Goal: Navigation & Orientation: Find specific page/section

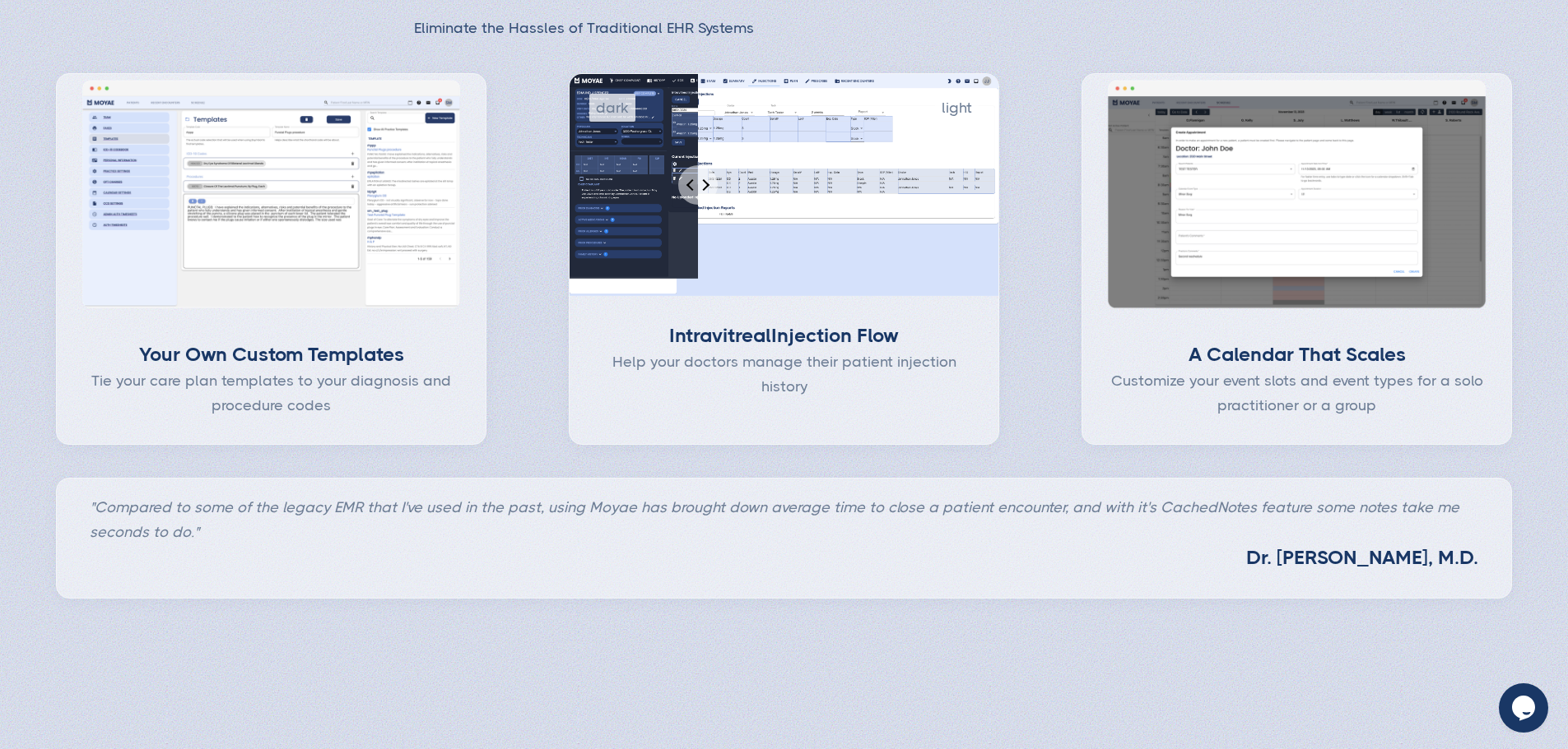
scroll to position [823, 0]
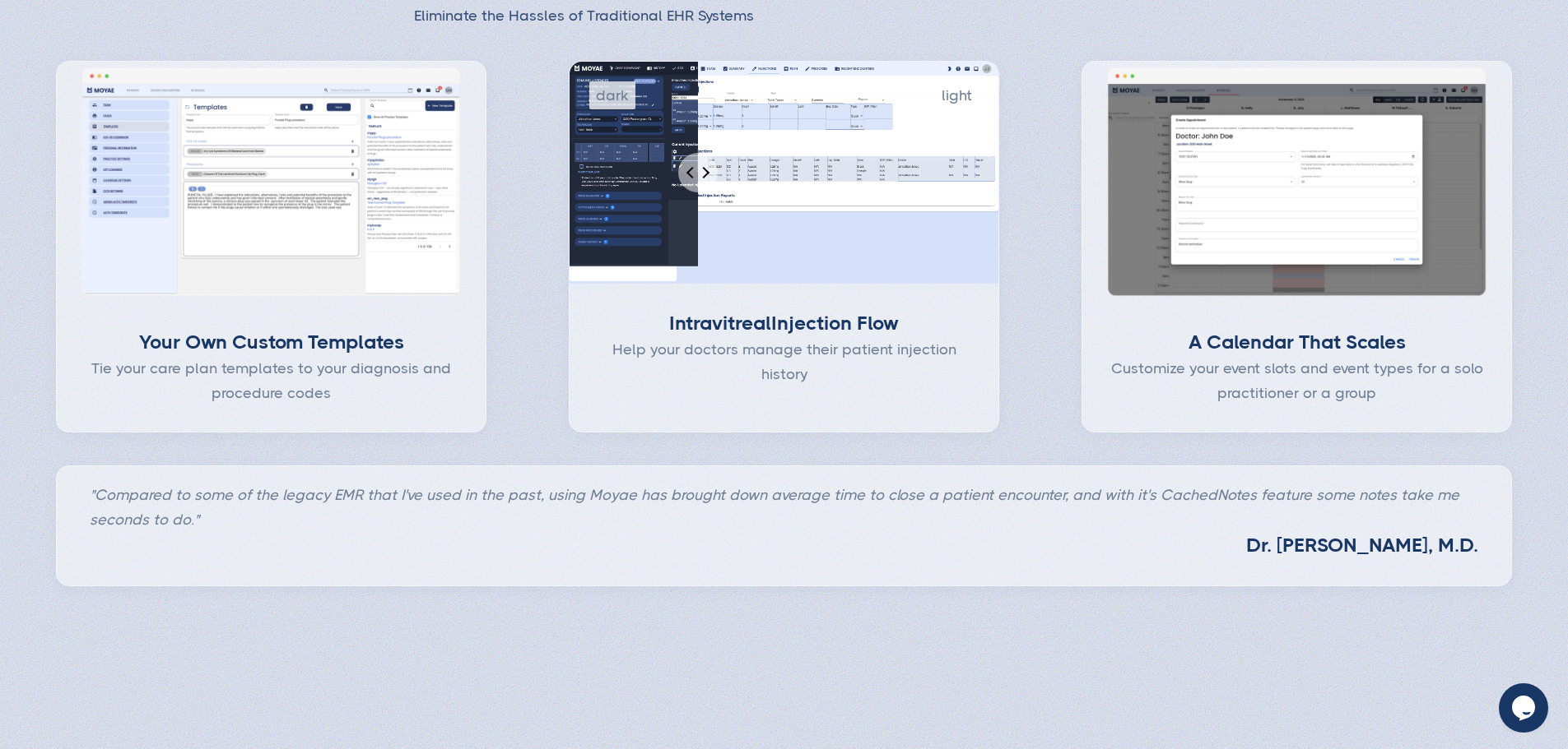
type input "Subscribe"
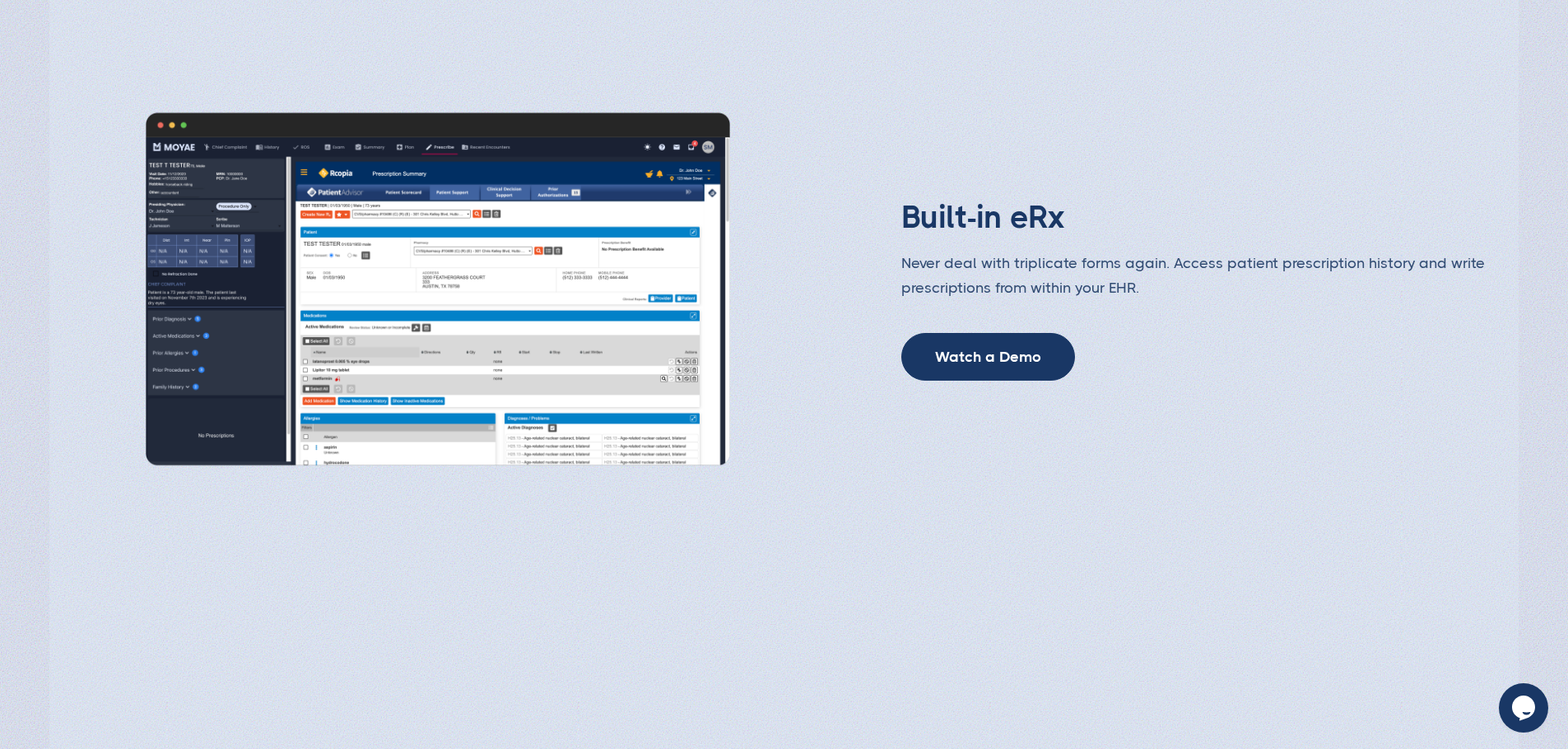
scroll to position [2879, 0]
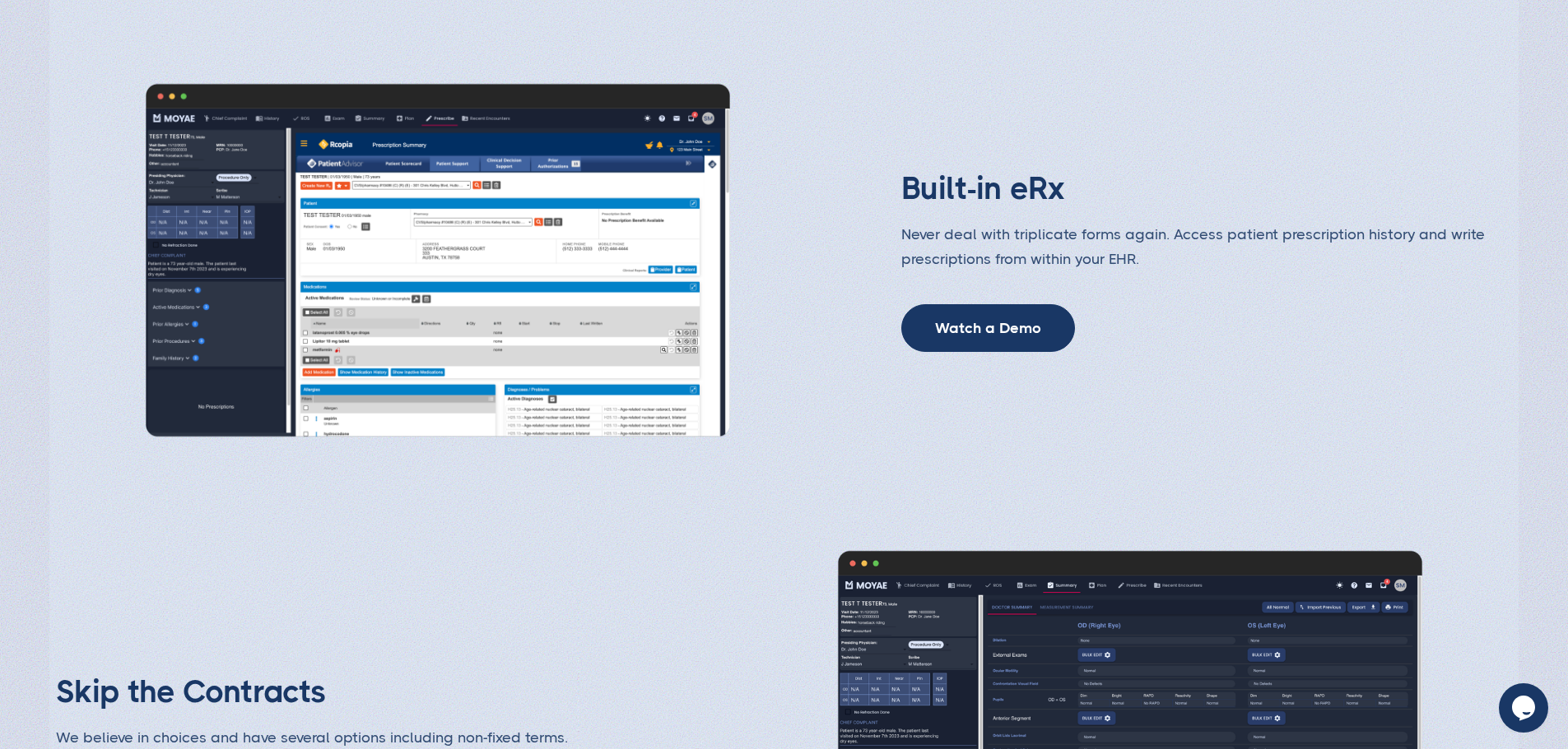
drag, startPoint x: 287, startPoint y: 382, endPoint x: 386, endPoint y: 396, distance: 100.0
click at [286, 382] on img at bounding box center [438, 261] width 649 height 365
click at [386, 396] on img at bounding box center [438, 261] width 649 height 365
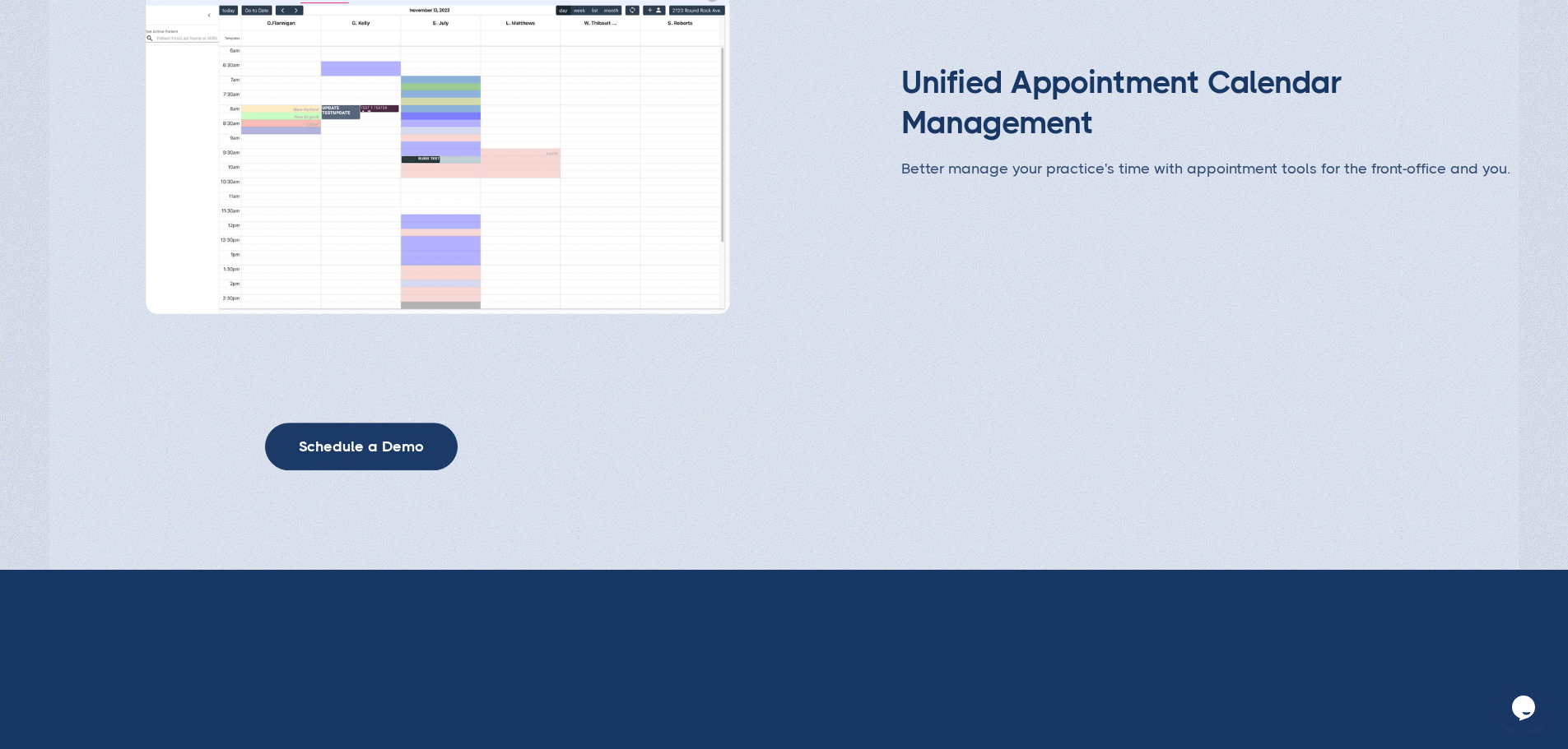
scroll to position [3784, 0]
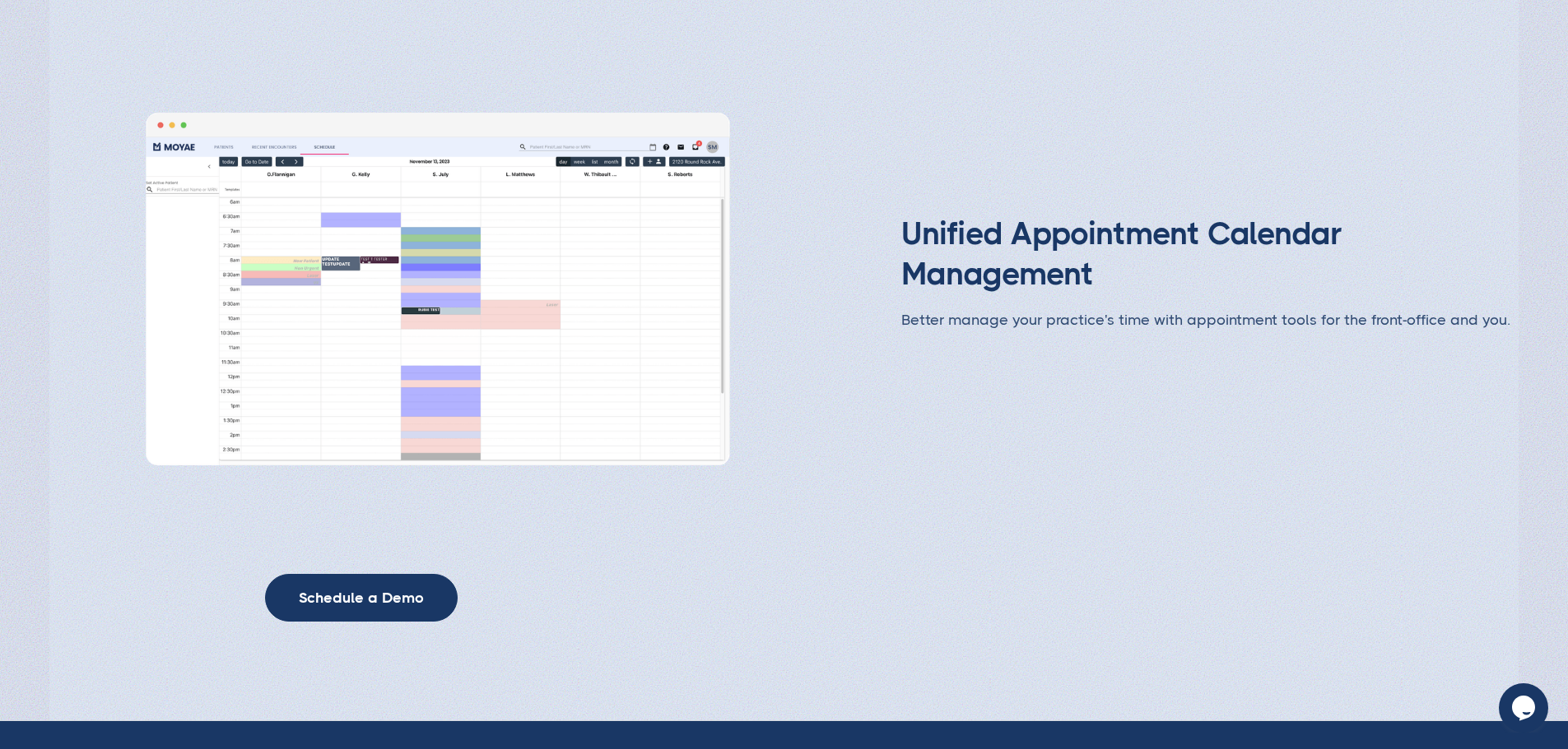
click at [598, 325] on img at bounding box center [438, 289] width 649 height 365
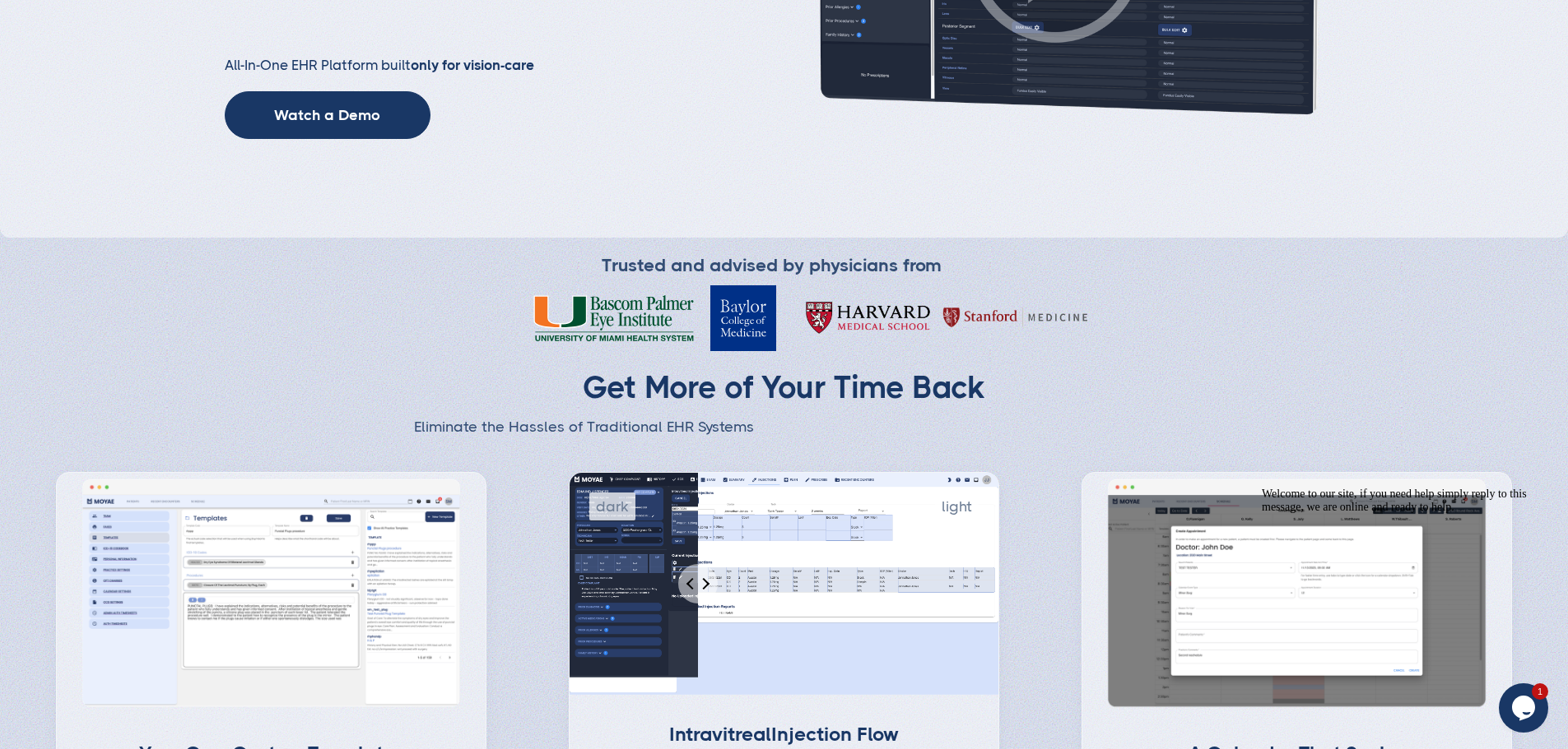
scroll to position [0, 0]
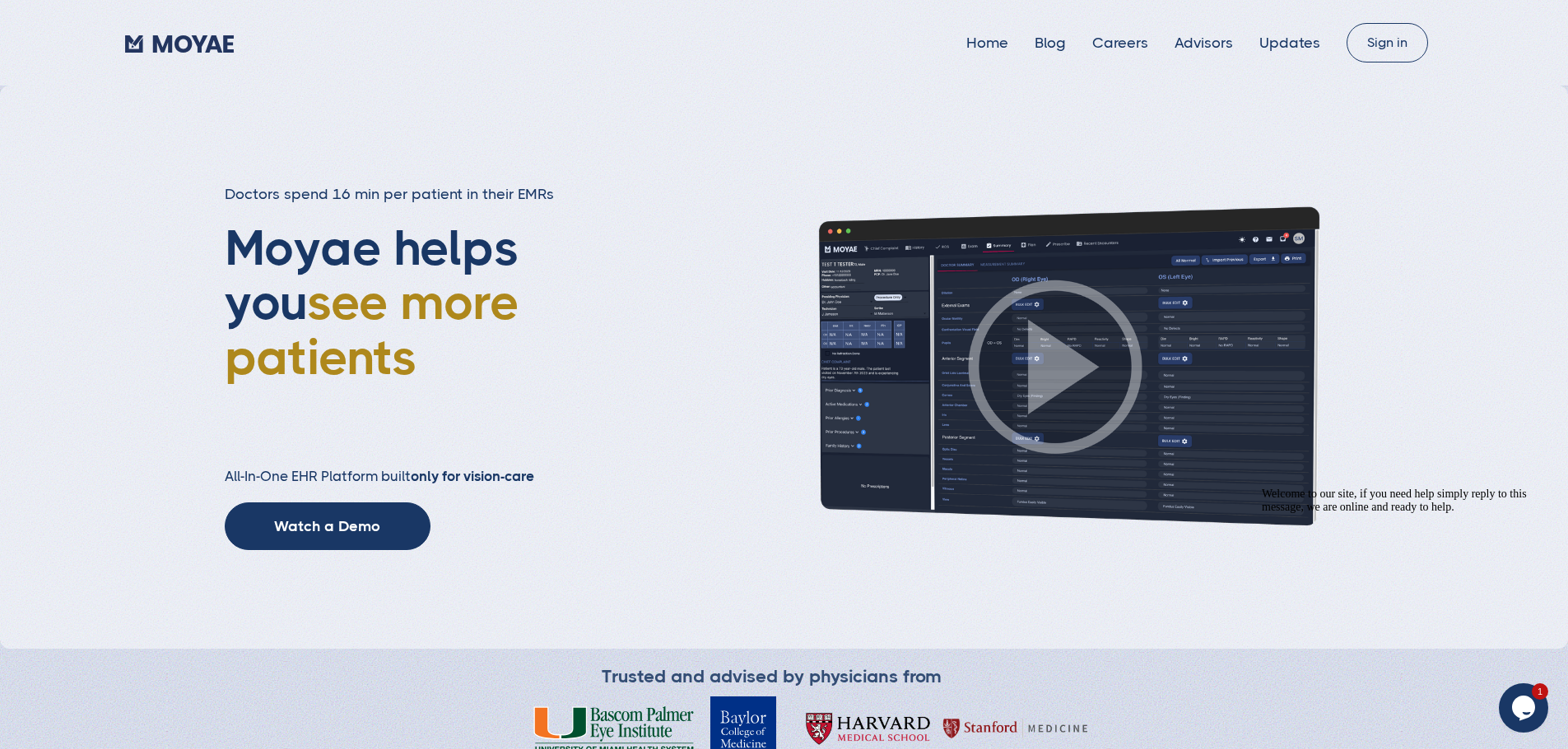
click at [355, 486] on h2 "All-In-One EHR Platform built only for vision-care" at bounding box center [443, 477] width 438 height 18
click at [534, 485] on strong "only for vision-care" at bounding box center [473, 476] width 124 height 17
click at [966, 40] on link "Home" at bounding box center [987, 43] width 42 height 17
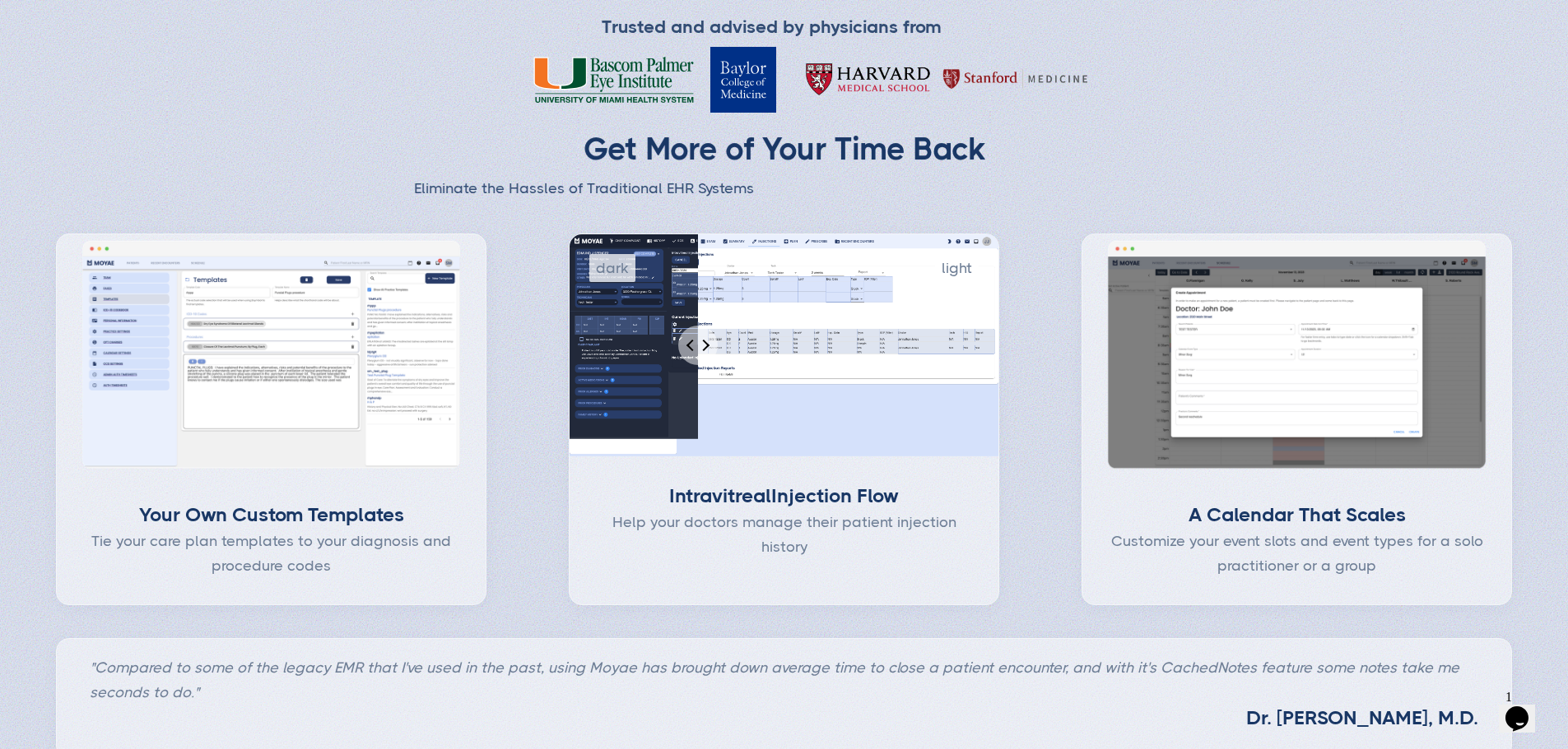
scroll to position [658, 0]
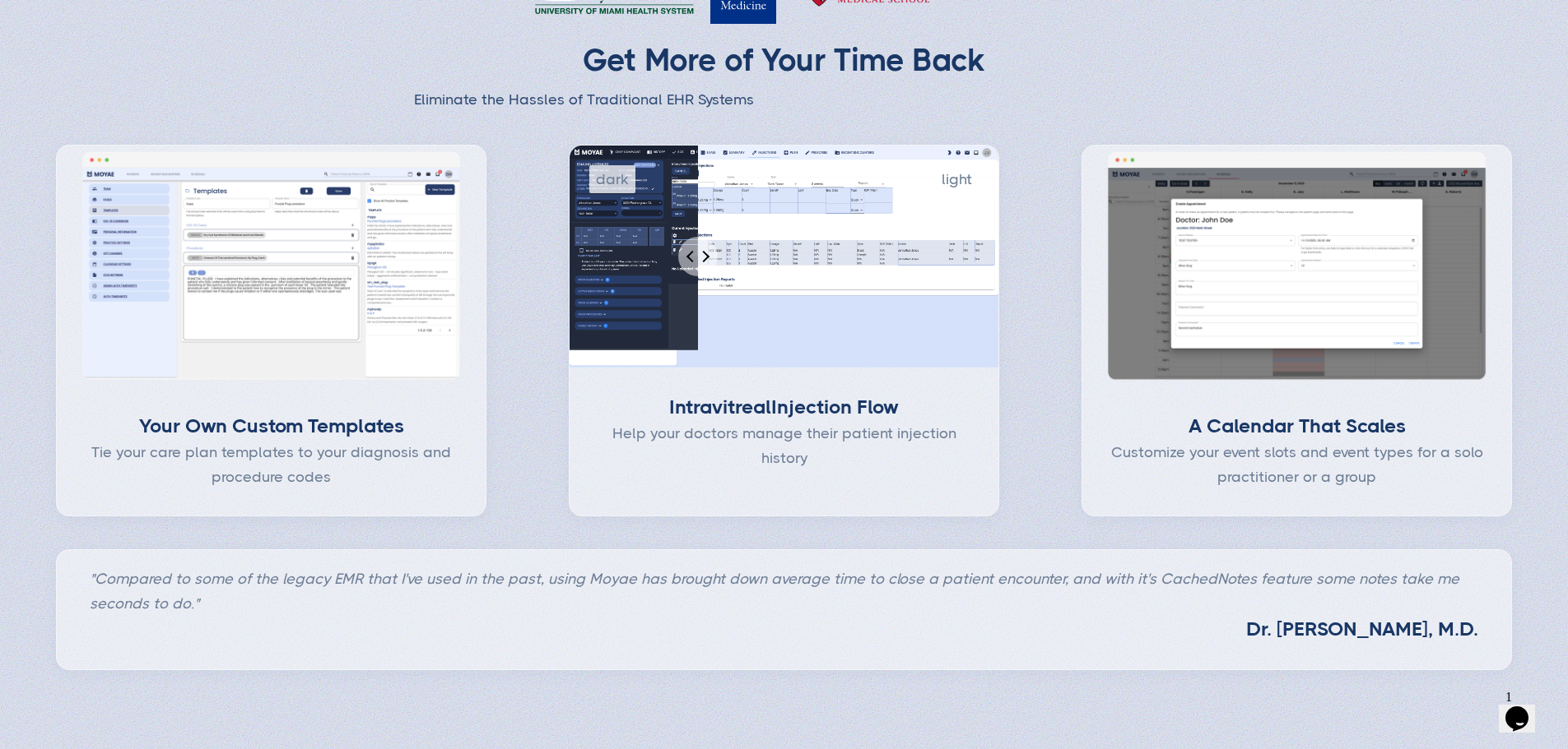
type input "Subscribe"
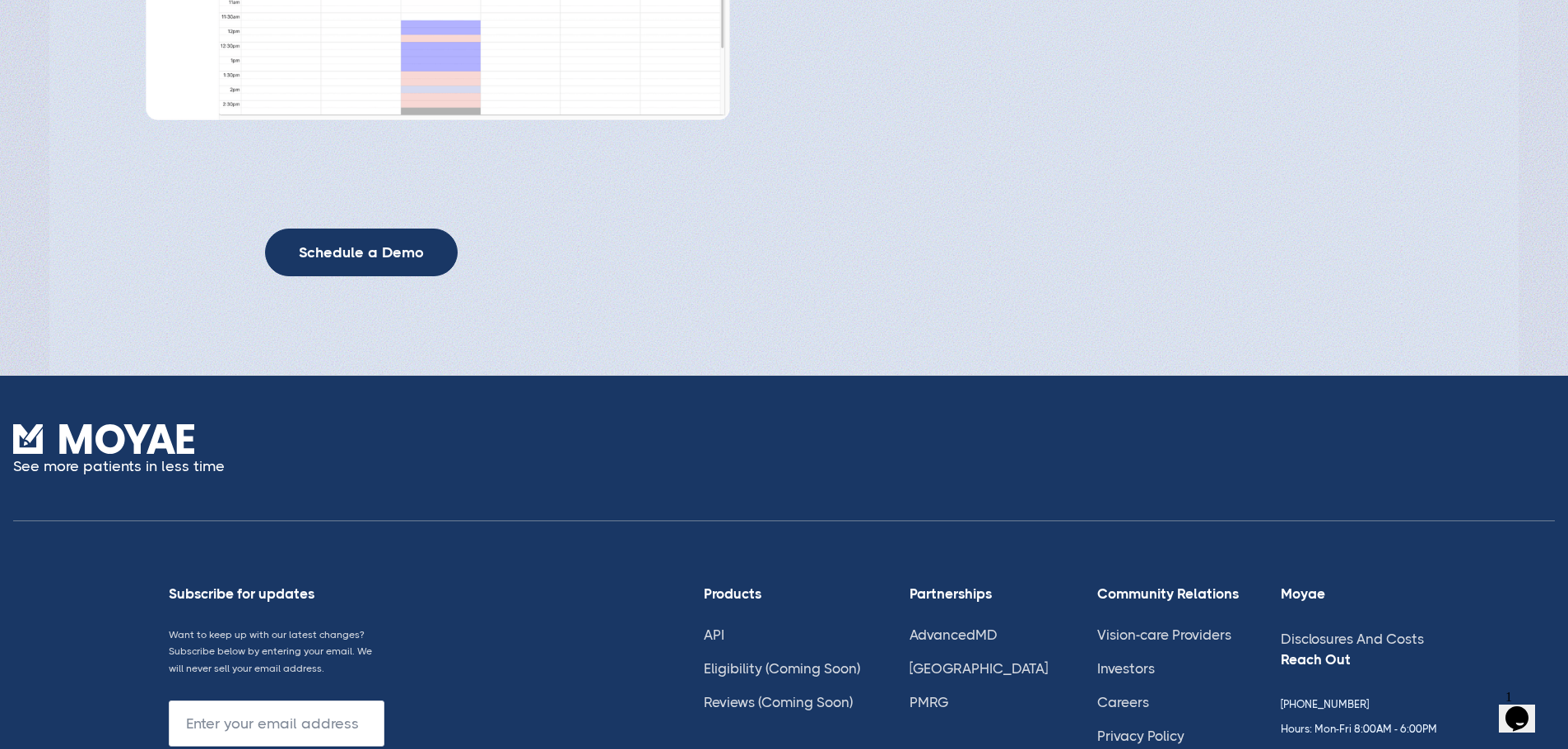
scroll to position [4390, 0]
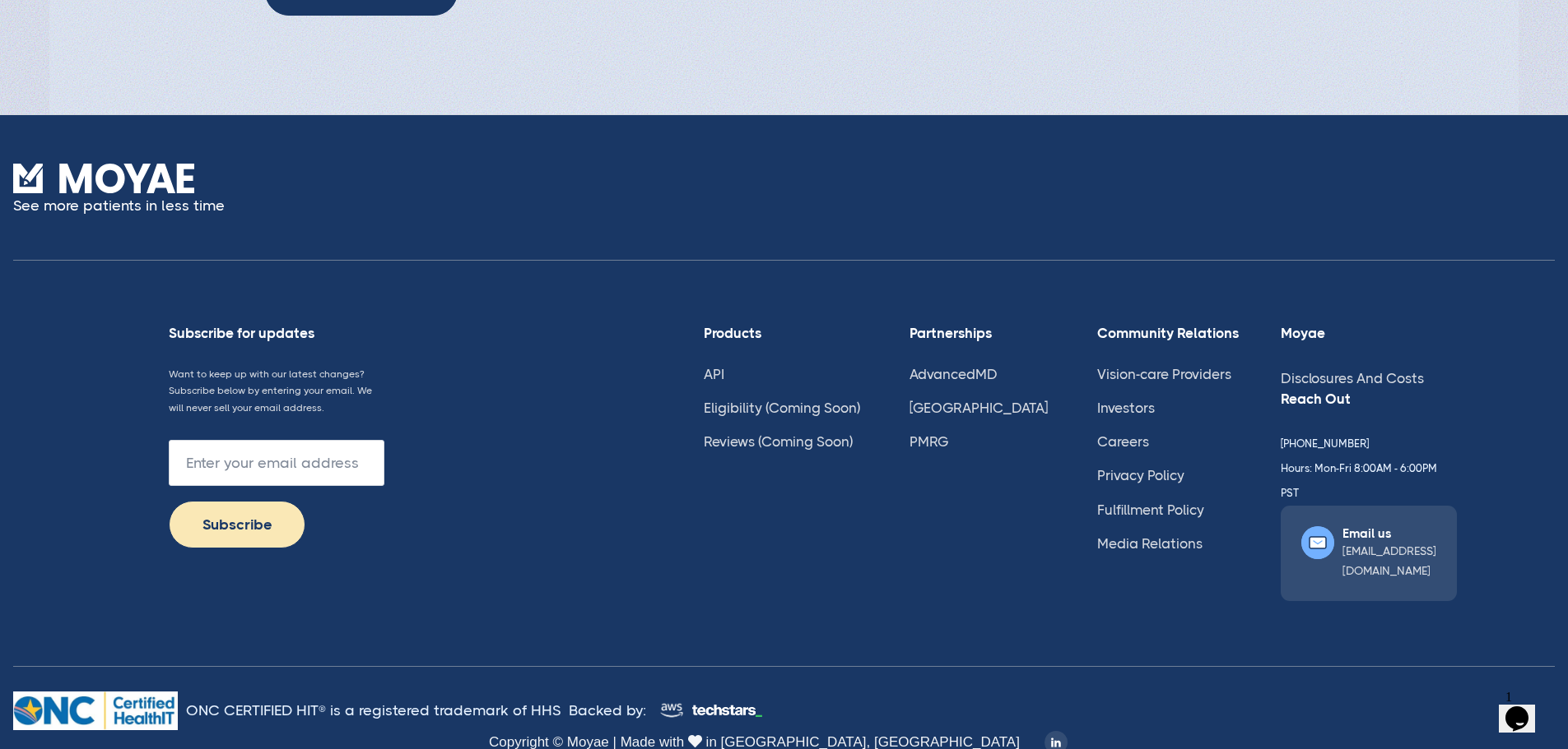
click at [799, 342] on div "Products" at bounding box center [785, 334] width 165 height 17
click at [859, 416] on link "Eligibility (Coming Soon)" at bounding box center [782, 408] width 157 height 17
click at [819, 416] on link "Eligibility (Coming Soon)" at bounding box center [782, 408] width 157 height 17
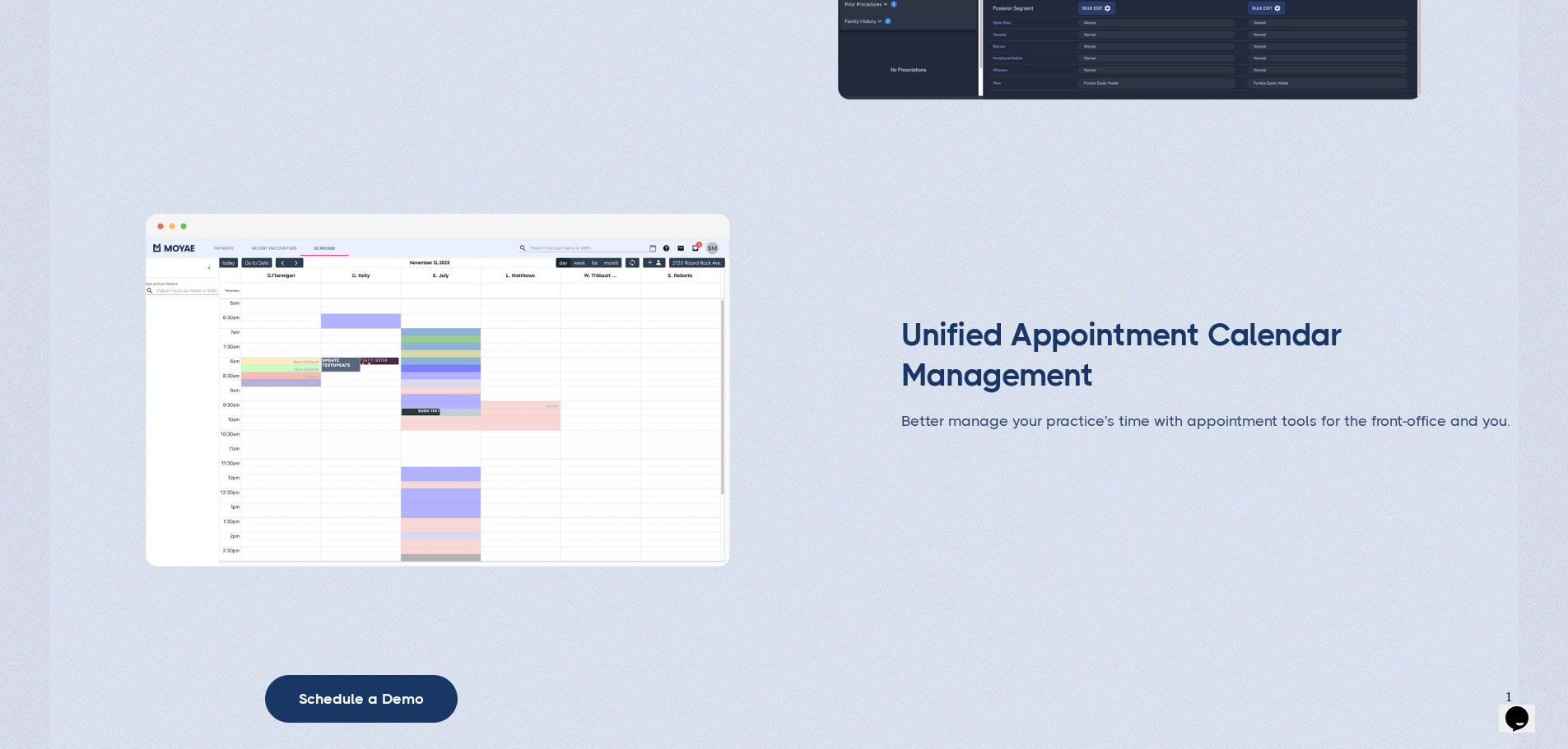
scroll to position [3485, 0]
